Goal: Navigation & Orientation: Find specific page/section

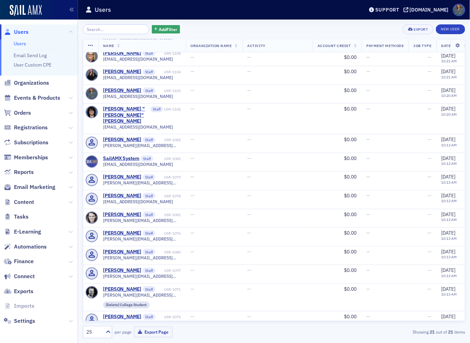
scroll to position [166, 0]
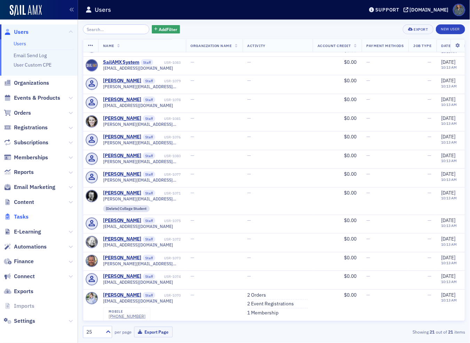
click at [22, 218] on span "Tasks" at bounding box center [21, 217] width 15 height 8
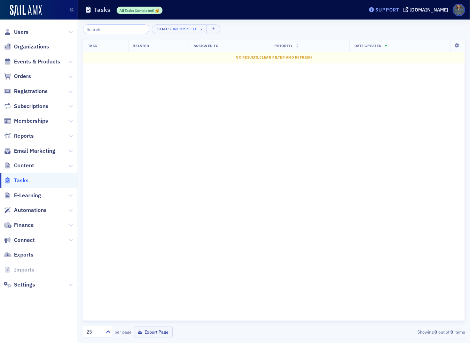
click at [375, 11] on div "Support" at bounding box center [387, 10] width 24 height 6
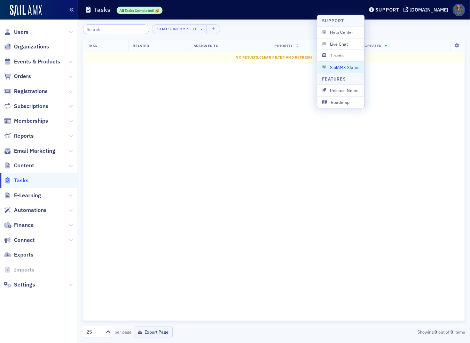
click at [72, 9] on icon "button" at bounding box center [71, 9] width 5 height 5
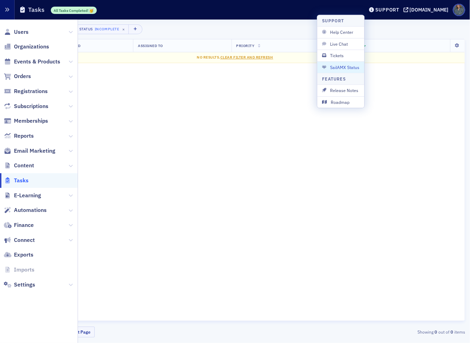
click at [7, 11] on icon "button" at bounding box center [7, 9] width 5 height 5
